Goal: Find specific page/section: Find specific page/section

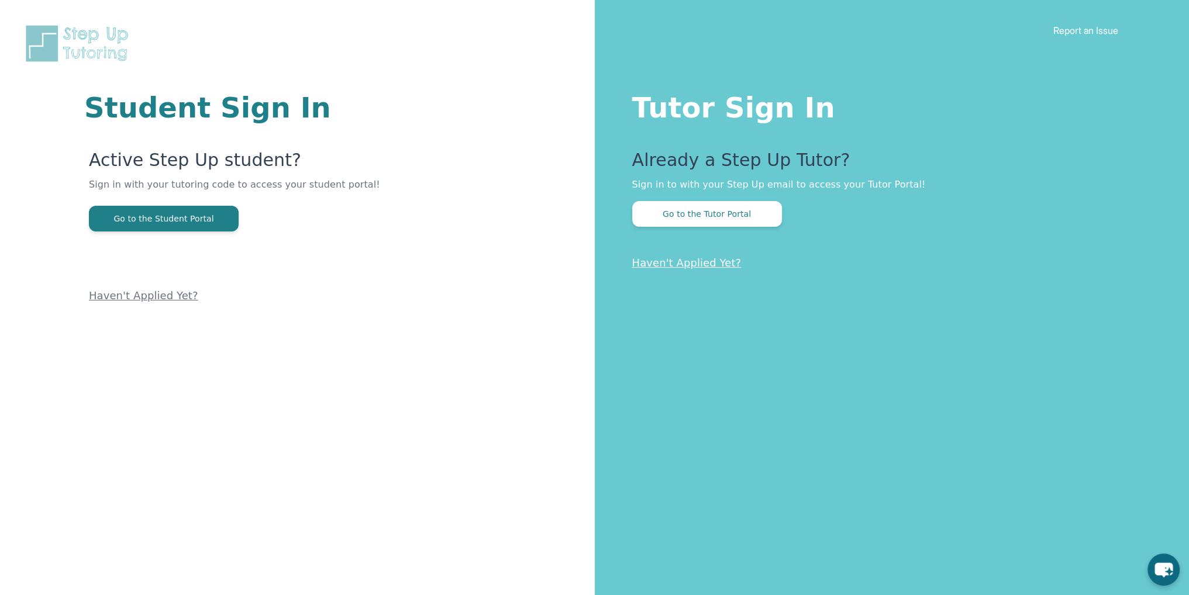
click at [668, 227] on div "Tutor Sign In Already a Step Up Tutor? Sign in to with your Step Up email to ac…" at bounding box center [892, 297] width 595 height 595
click at [672, 220] on button "Go to the Tutor Portal" at bounding box center [707, 214] width 150 height 26
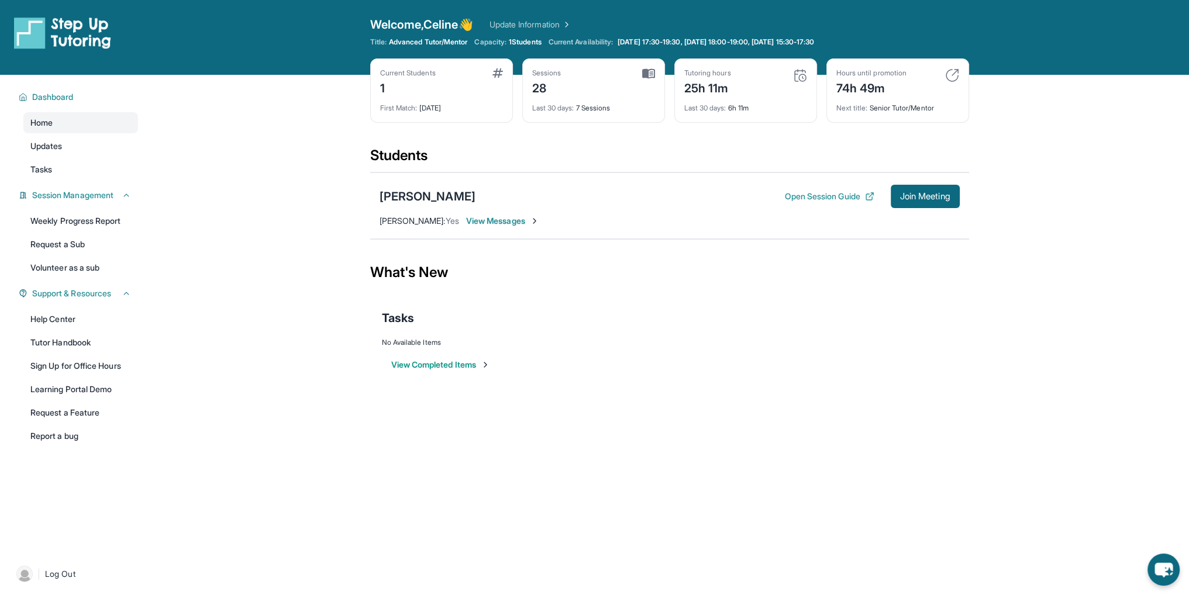
click at [947, 75] on img at bounding box center [952, 75] width 14 height 14
drag, startPoint x: 863, startPoint y: 91, endPoint x: 808, endPoint y: 89, distance: 55.6
click at [808, 89] on div "Current Students 1 First Match : [DATE] Sessions 28 Last 30 days : 7 Sessions T…" at bounding box center [669, 102] width 599 height 88
click at [861, 92] on div "74h 49m" at bounding box center [871, 87] width 70 height 19
click at [909, 92] on div "Hours until promotion 74h 49m" at bounding box center [897, 82] width 123 height 28
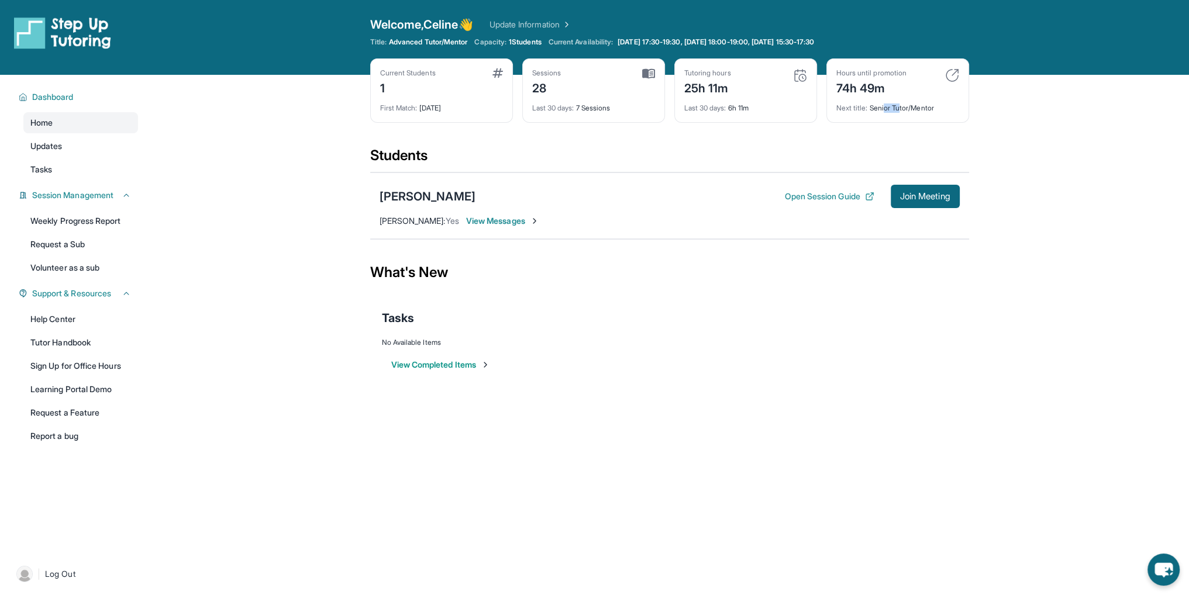
drag, startPoint x: 902, startPoint y: 113, endPoint x: 865, endPoint y: 108, distance: 36.6
click at [872, 108] on div "Hours until promotion 74h 49m Next title : Senior Tutor/Mentor" at bounding box center [897, 90] width 143 height 64
drag, startPoint x: 863, startPoint y: 108, endPoint x: 890, endPoint y: 108, distance: 27.5
click at [873, 108] on div "Next title : Senior Tutor/Mentor" at bounding box center [897, 104] width 123 height 16
click at [890, 108] on div "Next title : Senior Tutor/Mentor" at bounding box center [897, 104] width 123 height 16
